Goal: Find specific page/section: Find specific page/section

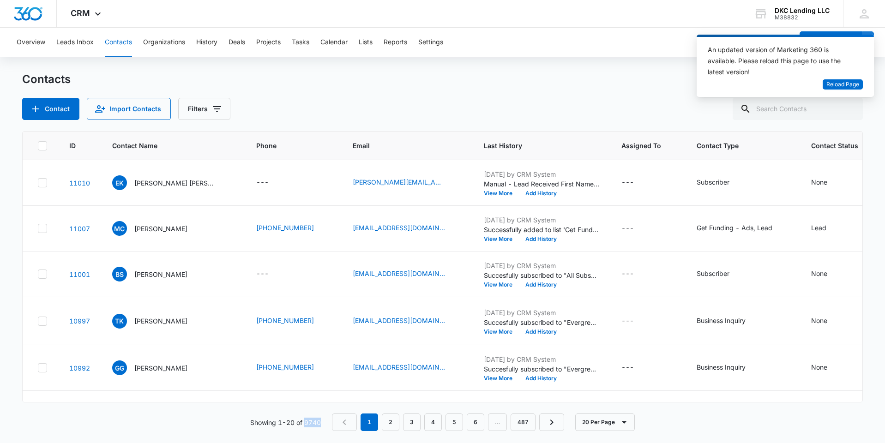
scroll to position [78, 0]
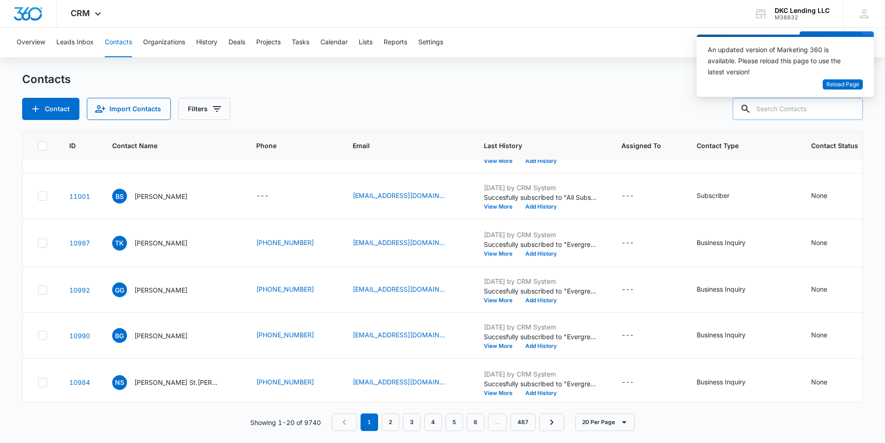
click at [837, 111] on input "text" at bounding box center [798, 109] width 130 height 22
type input "[PERSON_NAME]"
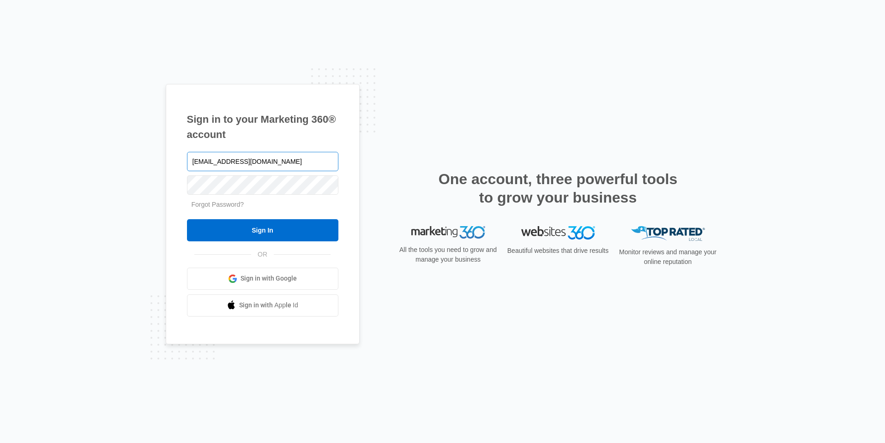
type input "[EMAIL_ADDRESS][DOMAIN_NAME]"
click at [187, 219] on input "Sign In" at bounding box center [263, 230] width 152 height 22
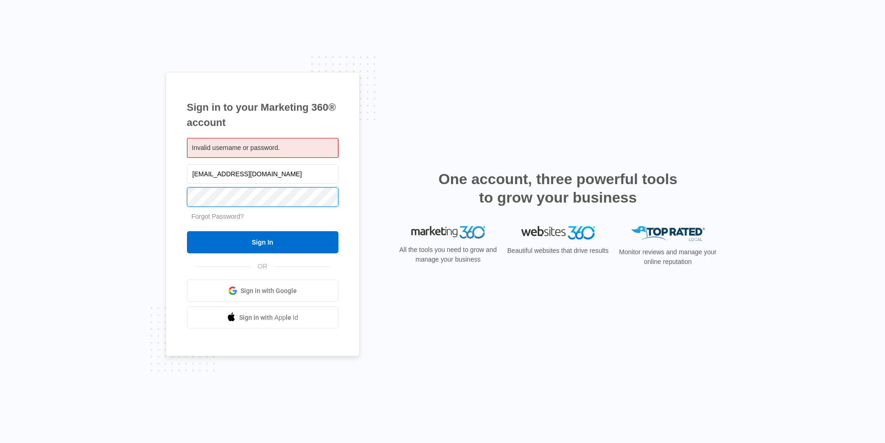
click at [187, 231] on input "Sign In" at bounding box center [263, 242] width 152 height 22
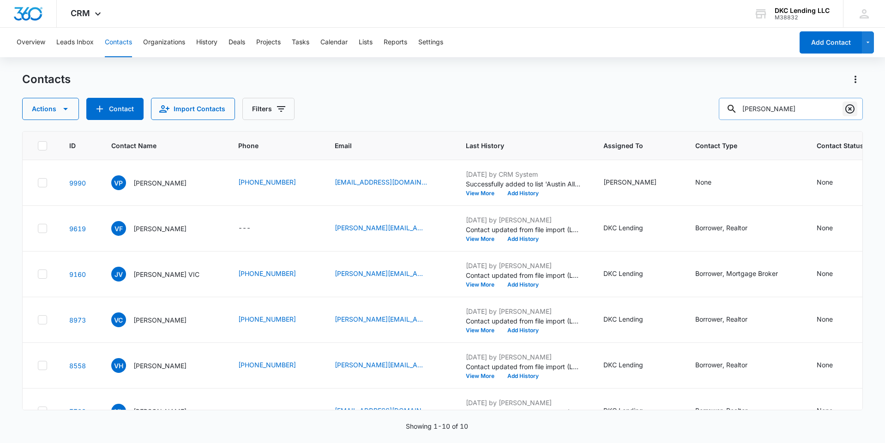
click at [850, 108] on icon "Clear" at bounding box center [850, 108] width 9 height 9
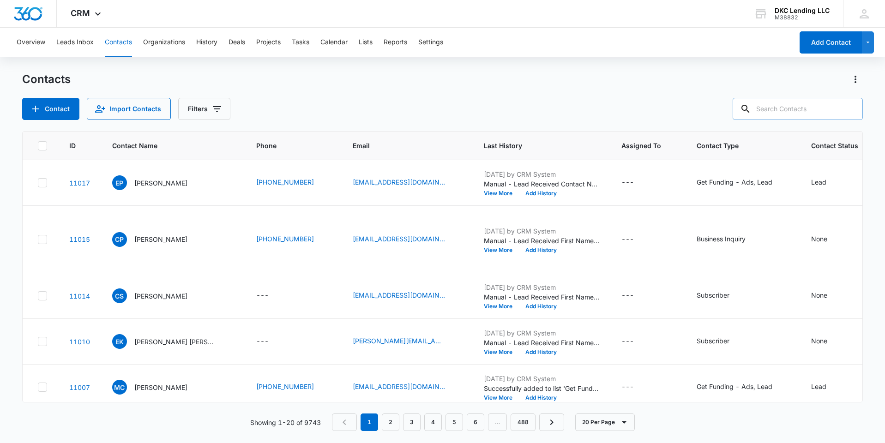
paste input "victor@centralbridgeholdings.com"
type input "victor@centralbridgeholdings.com"
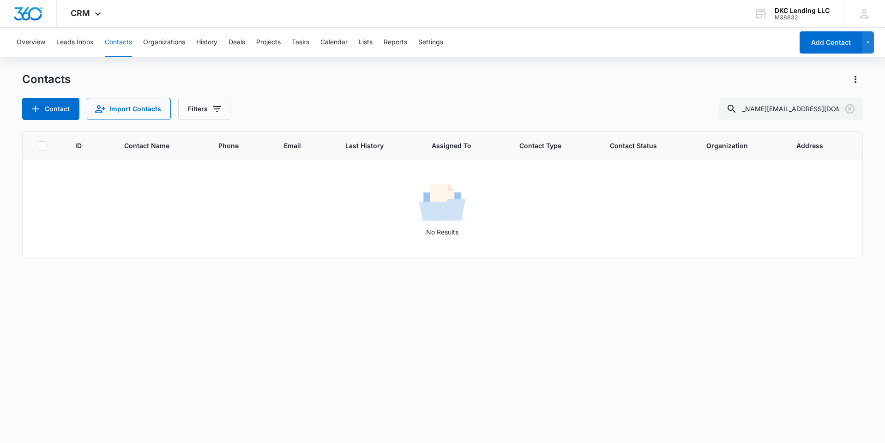
scroll to position [0, 0]
